Goal: Find specific page/section: Find specific page/section

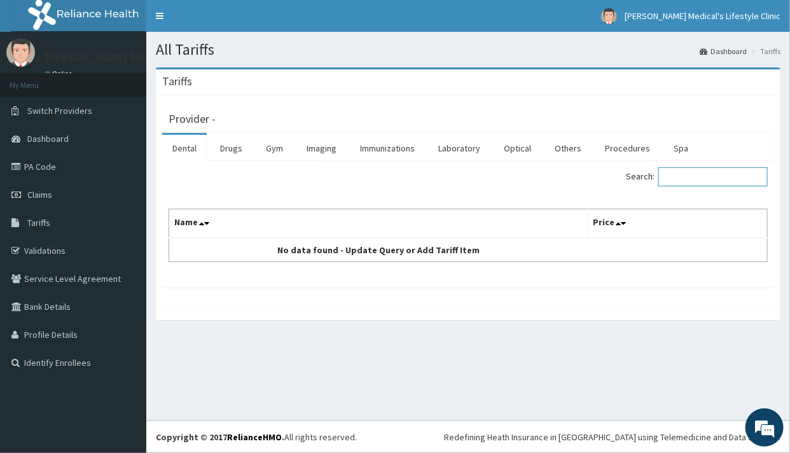
click at [688, 179] on input "Search:" at bounding box center [712, 176] width 109 height 19
type input "F"
type input "FEM"
click at [335, 152] on link "Imaging" at bounding box center [321, 148] width 50 height 27
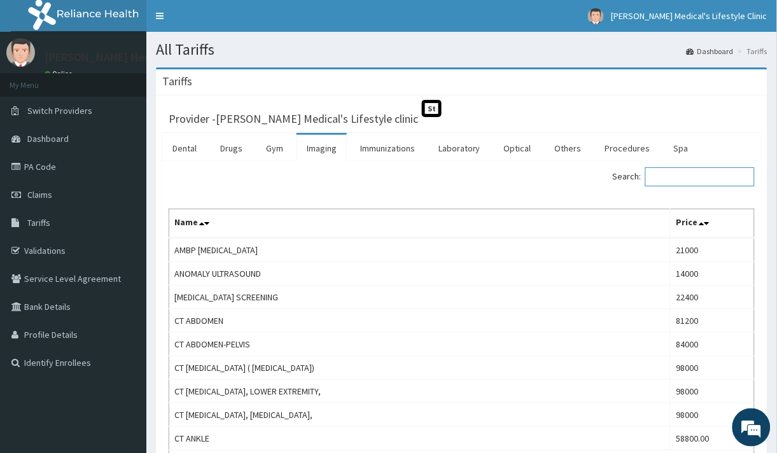
click at [689, 176] on input "Search:" at bounding box center [699, 176] width 109 height 19
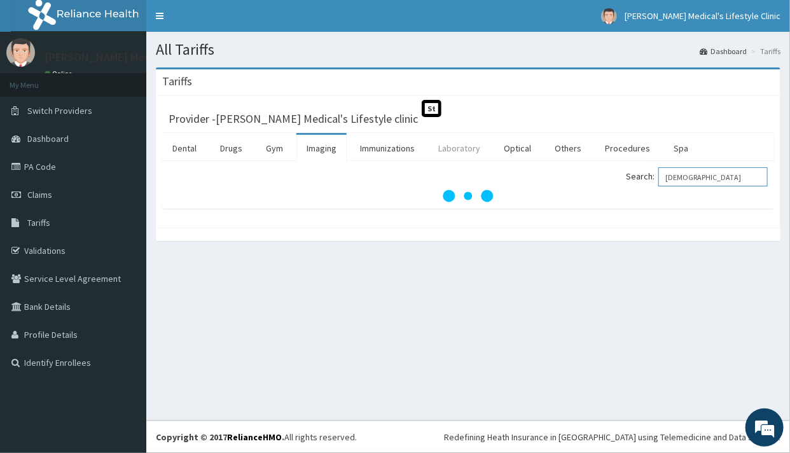
type input "[DEMOGRAPHIC_DATA]"
click at [462, 151] on link "Laboratory" at bounding box center [459, 148] width 62 height 27
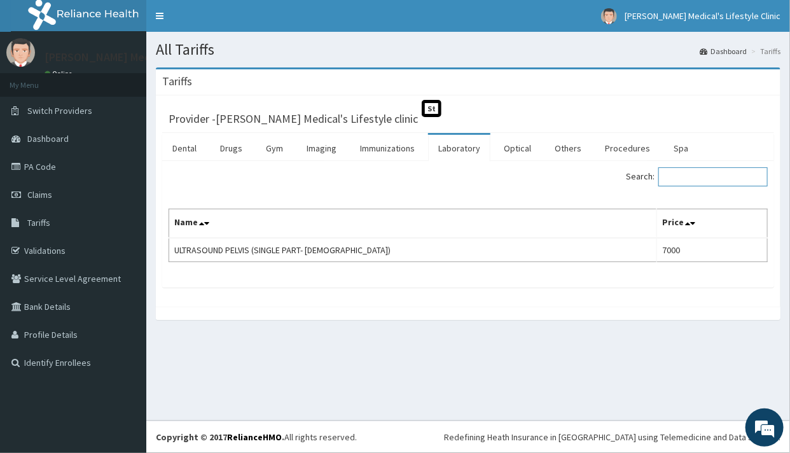
click at [702, 174] on input "Search:" at bounding box center [712, 176] width 109 height 19
type input "[DEMOGRAPHIC_DATA] HOR"
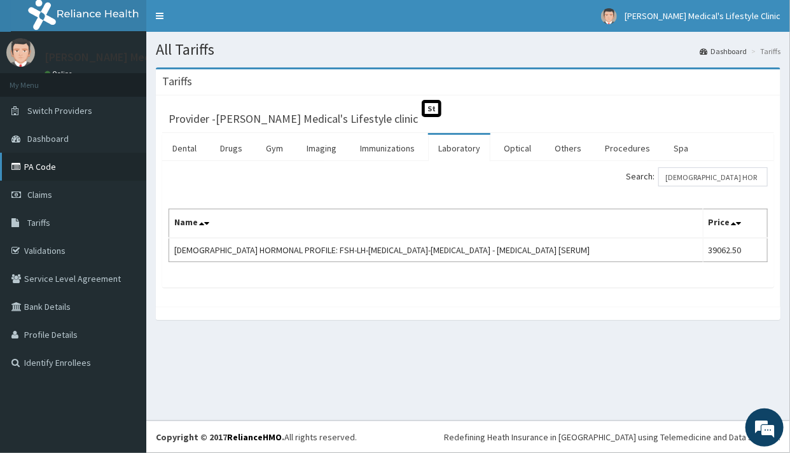
drag, startPoint x: 59, startPoint y: 175, endPoint x: 81, endPoint y: 172, distance: 21.8
click at [59, 173] on link "PA Code" at bounding box center [73, 167] width 146 height 28
